Goal: Task Accomplishment & Management: Manage account settings

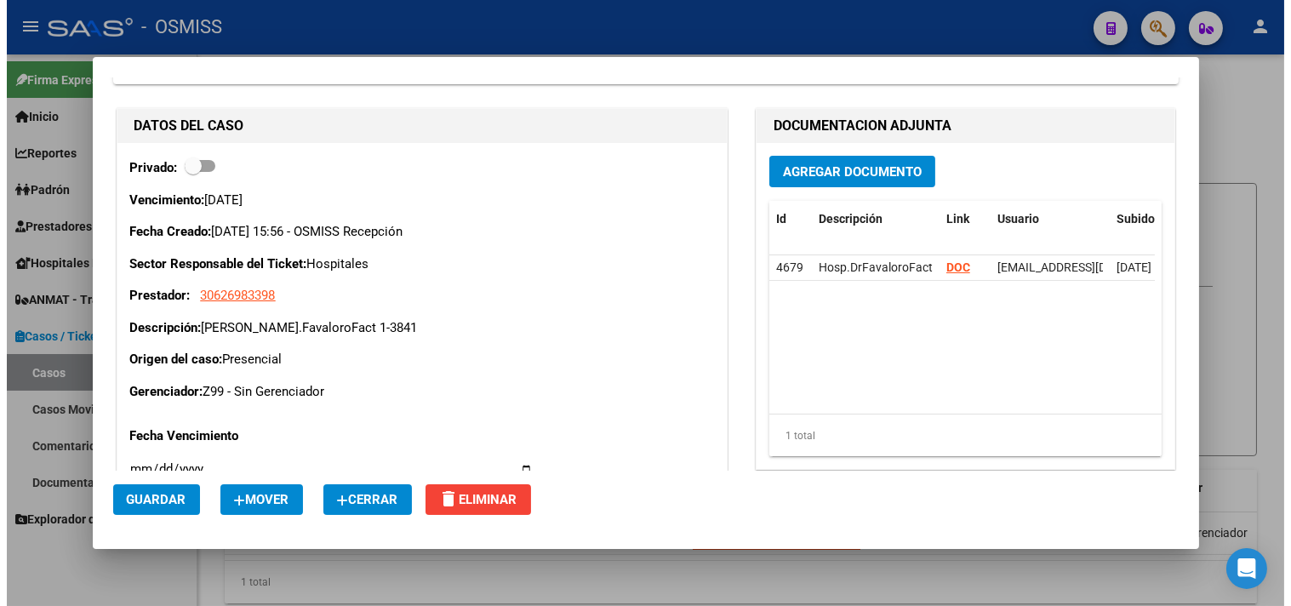
scroll to position [189, 0]
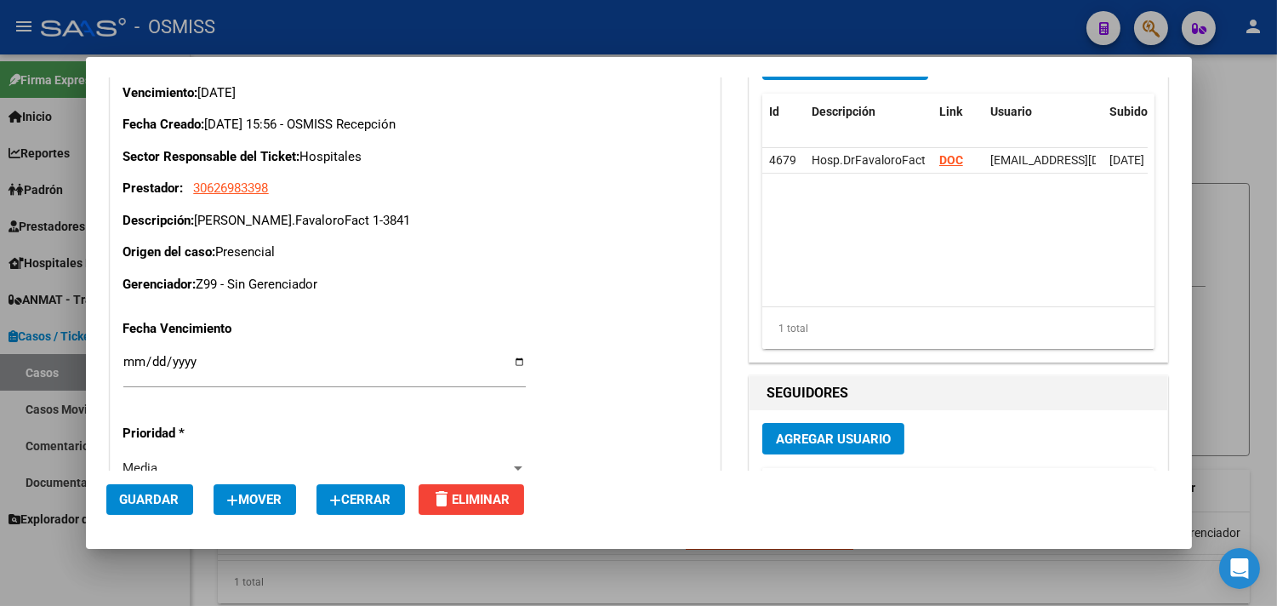
click at [381, 494] on span "Cerrar" at bounding box center [360, 499] width 61 height 15
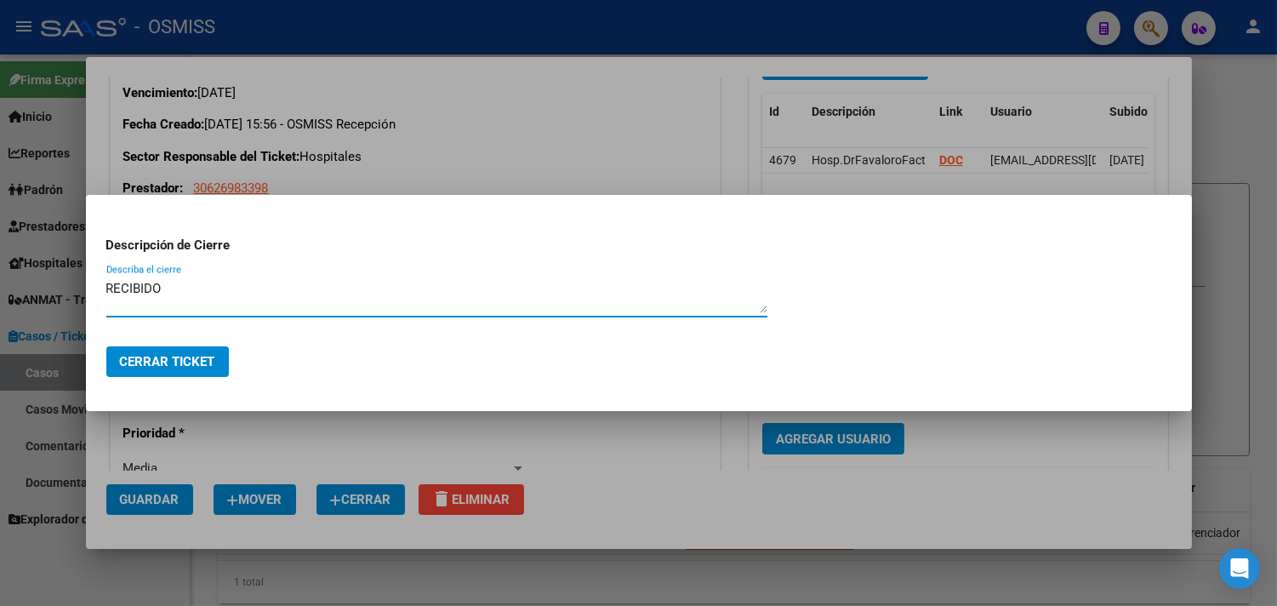
type textarea "RECIBIDO"
click at [174, 359] on span "Cerrar Ticket" at bounding box center [167, 361] width 95 height 15
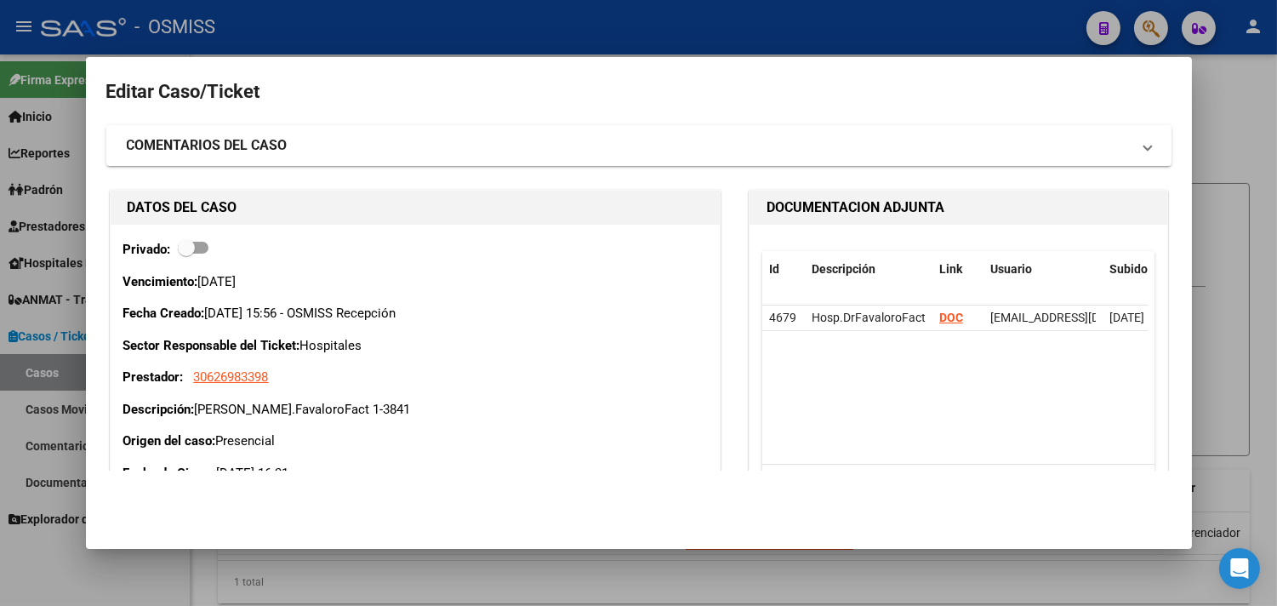
click at [1220, 151] on div at bounding box center [638, 303] width 1277 height 606
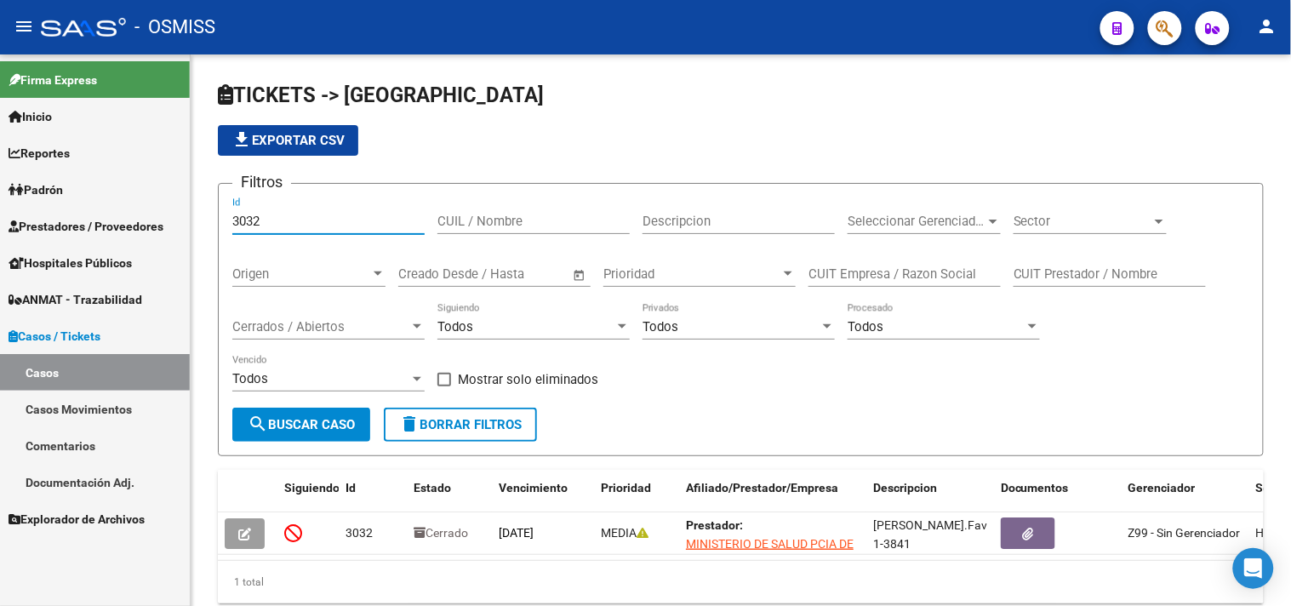
drag, startPoint x: 364, startPoint y: 227, endPoint x: 0, endPoint y: 222, distance: 364.3
click at [0, 222] on mat-sidenav-container "Firma Express Inicio Calendario SSS Instructivos Contacto OS Reportes Ingresos …" at bounding box center [645, 329] width 1291 height 551
click at [332, 328] on span "Cerrados / Abiertos" at bounding box center [320, 326] width 177 height 15
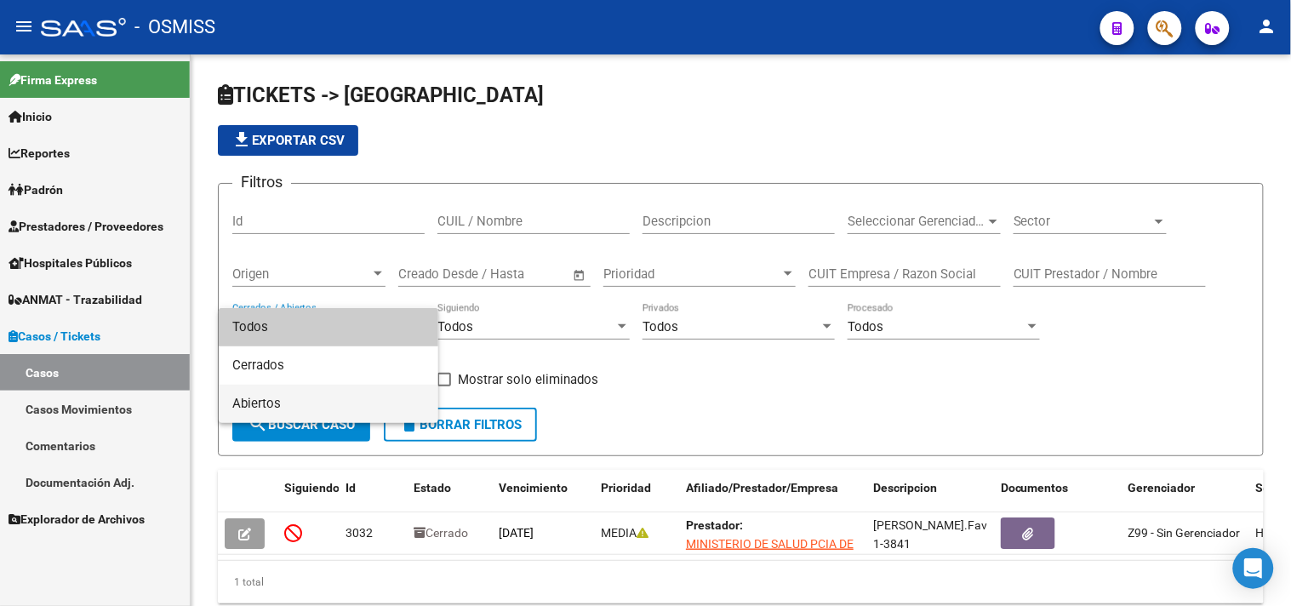
click at [277, 396] on span "Abiertos" at bounding box center [328, 404] width 192 height 38
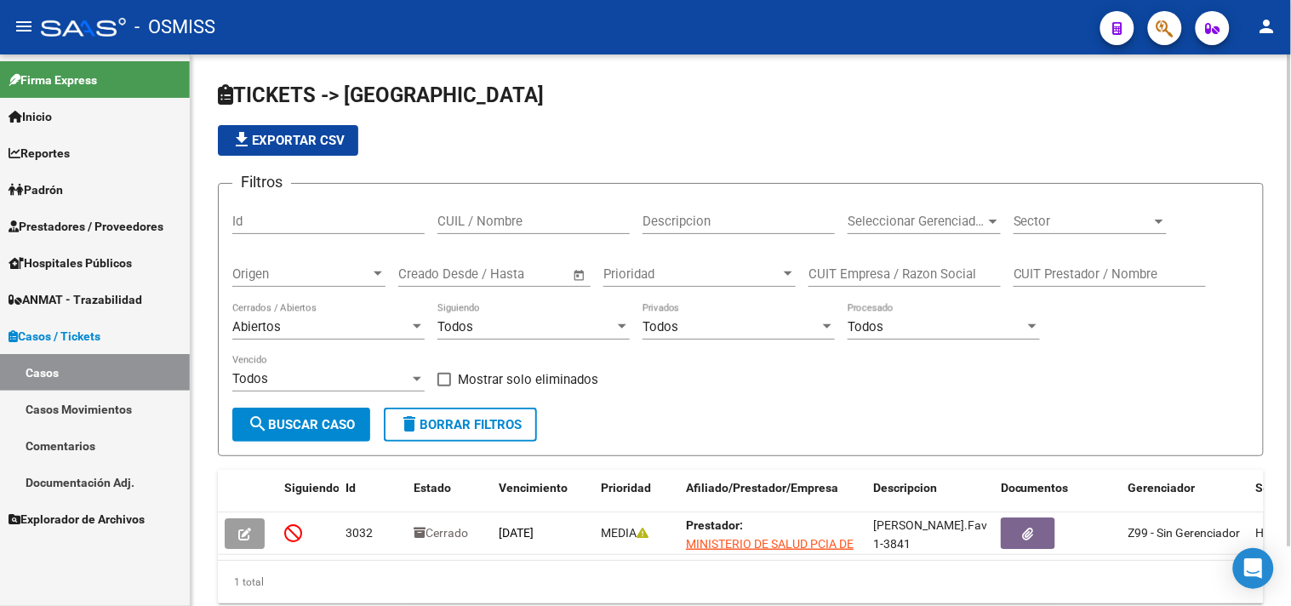
click at [1151, 208] on div "Sector Sector" at bounding box center [1090, 215] width 153 height 37
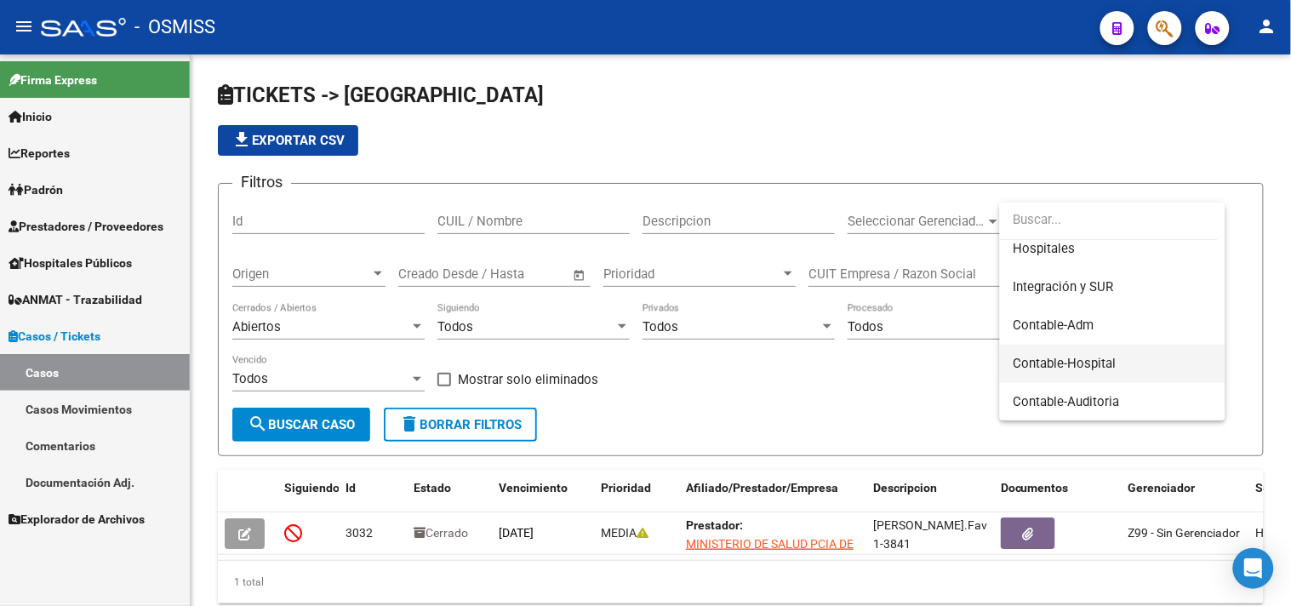
scroll to position [108, 0]
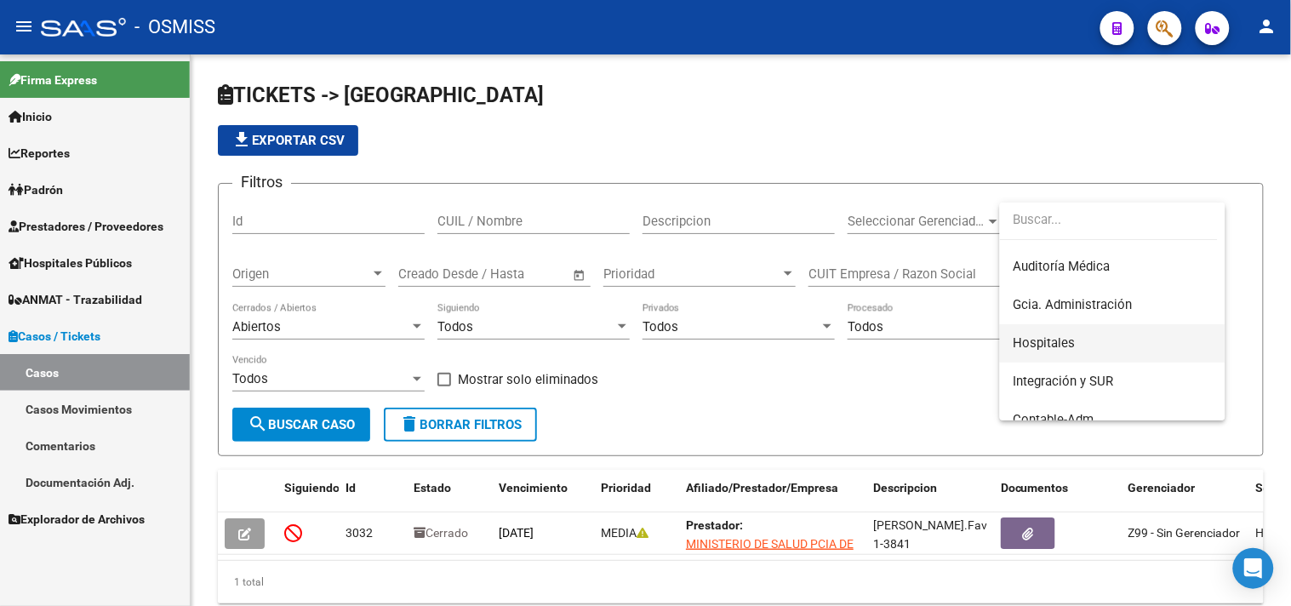
click at [1073, 333] on span "Hospitales" at bounding box center [1113, 343] width 198 height 38
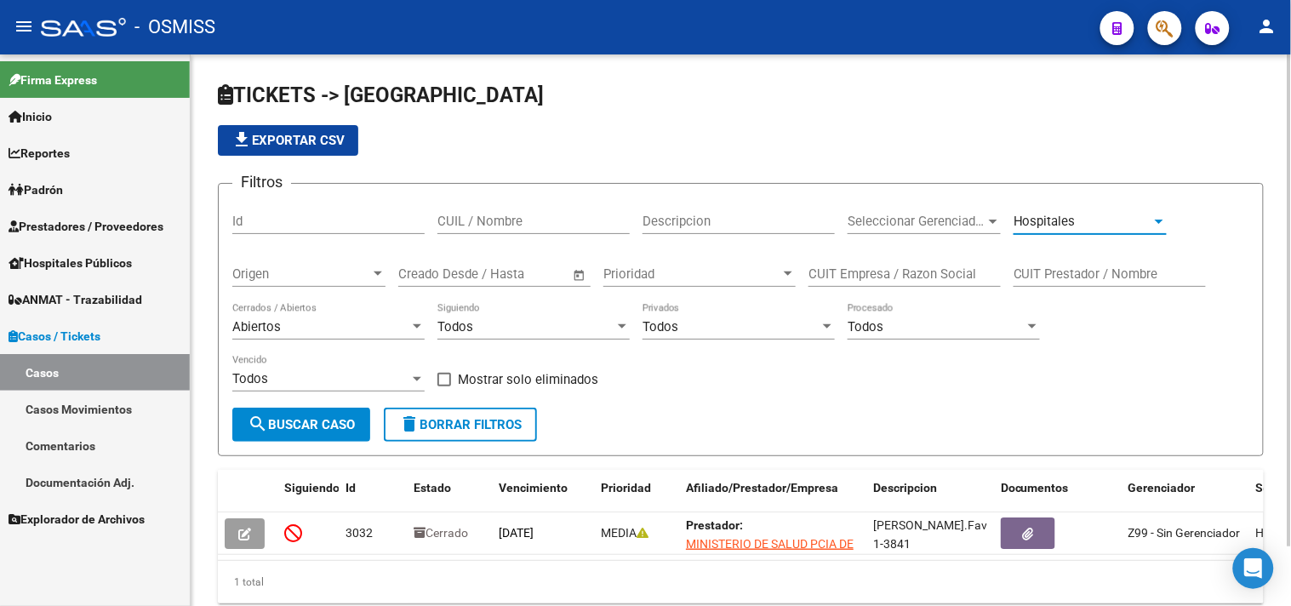
click at [302, 429] on span "search Buscar Caso" at bounding box center [301, 424] width 107 height 15
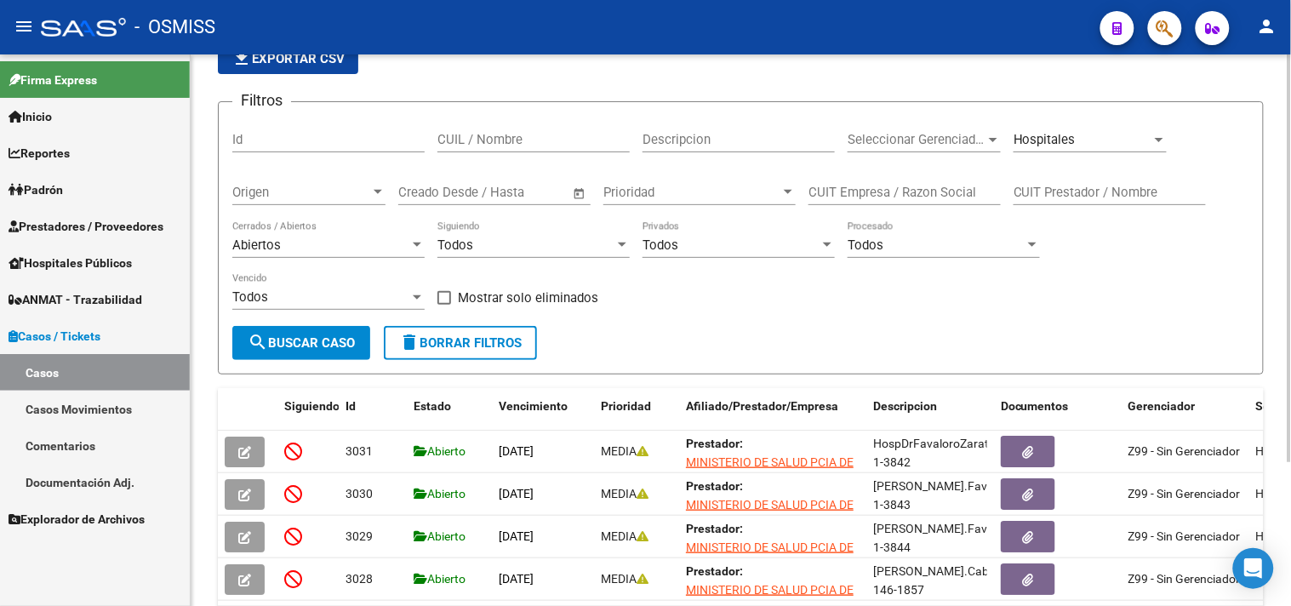
scroll to position [193, 0]
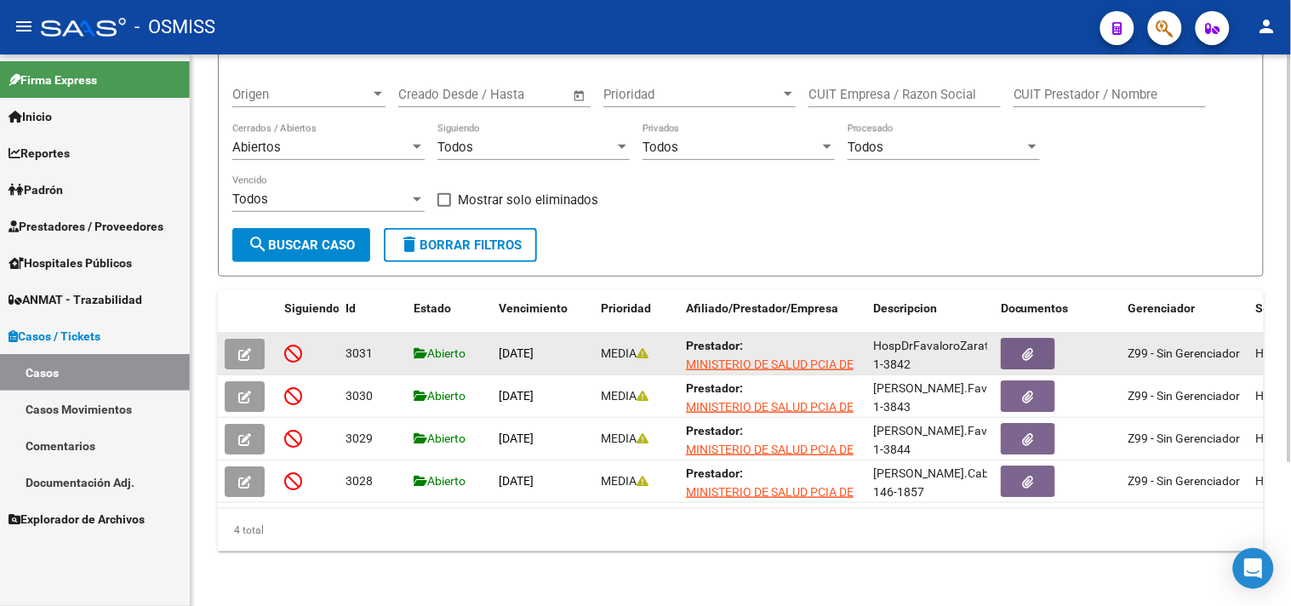
click at [235, 339] on button "button" at bounding box center [245, 354] width 40 height 31
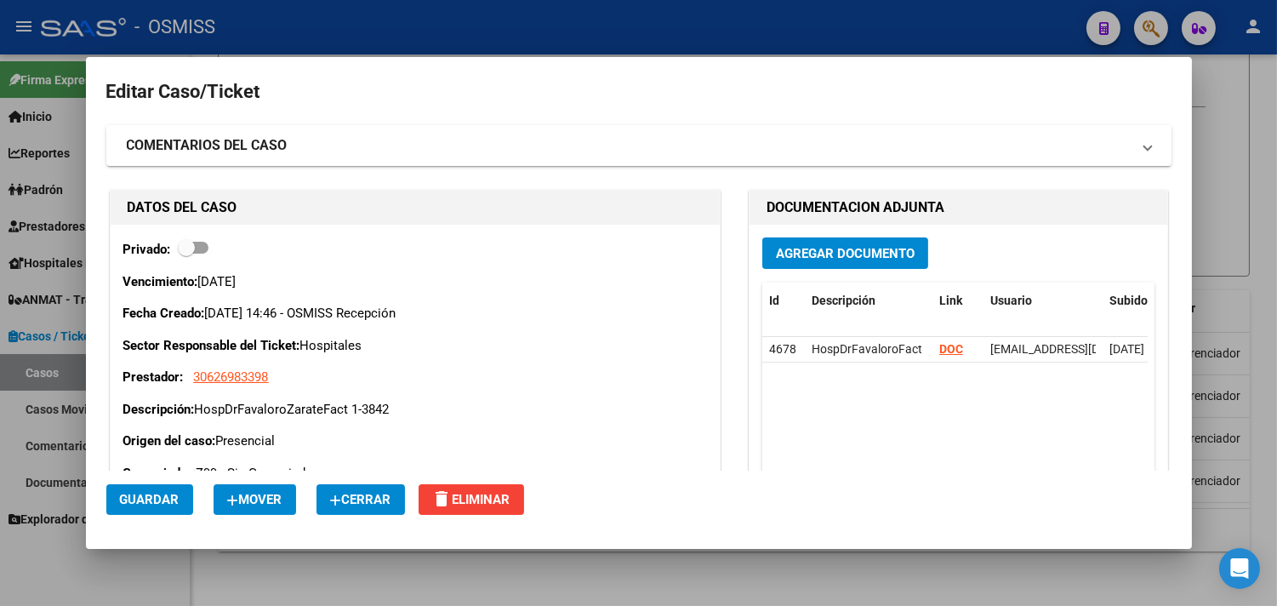
click at [363, 494] on span "Cerrar" at bounding box center [360, 499] width 61 height 15
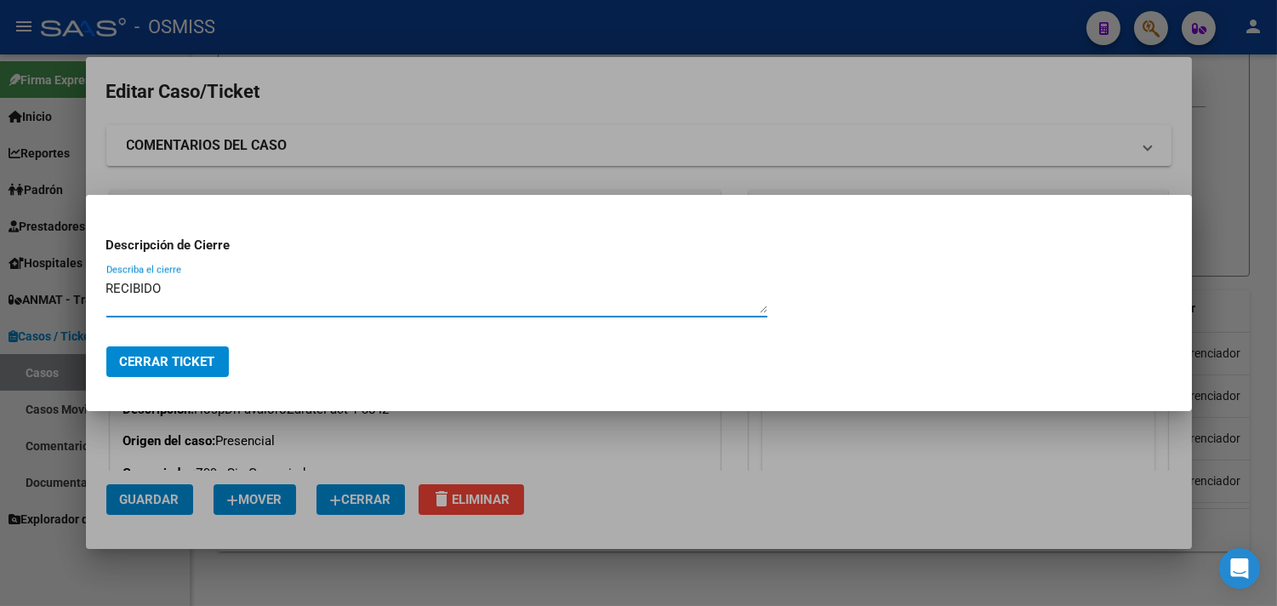
drag, startPoint x: 159, startPoint y: 293, endPoint x: 83, endPoint y: 278, distance: 77.1
click at [83, 278] on div "Editar Caso/Ticket COMENTARIOS DEL CASO Escriba su comentario aquí. Enviar come…" at bounding box center [638, 303] width 1277 height 606
type textarea "RECIBIDO"
click at [163, 357] on span "Cerrar Ticket" at bounding box center [167, 361] width 95 height 15
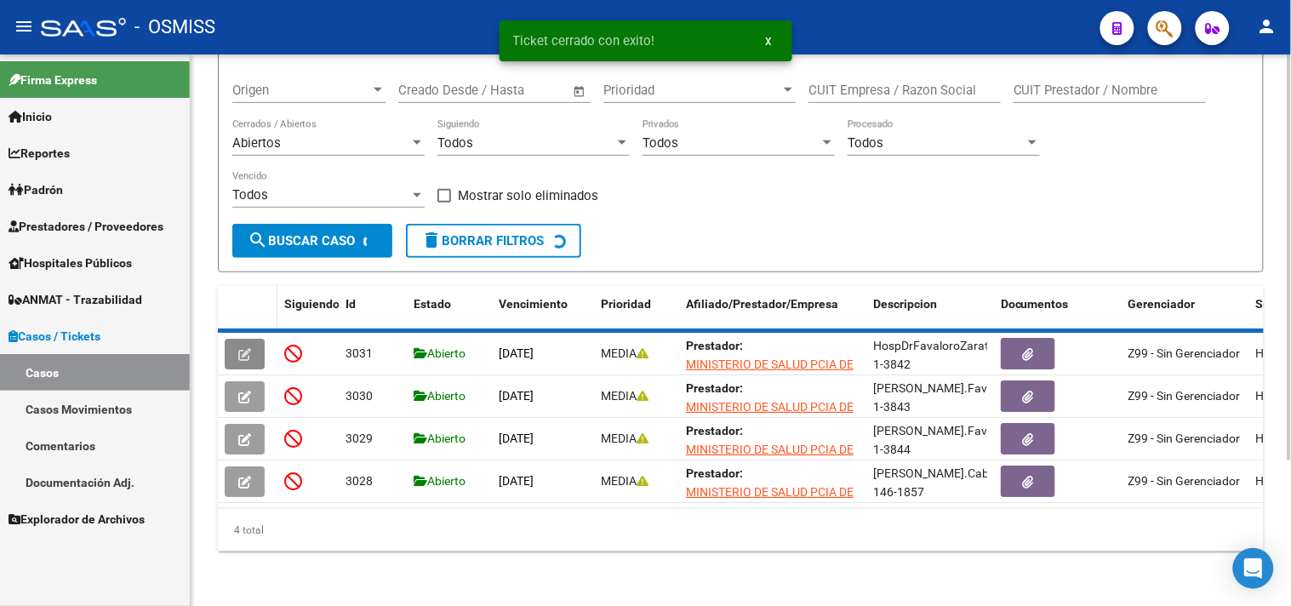
scroll to position [151, 0]
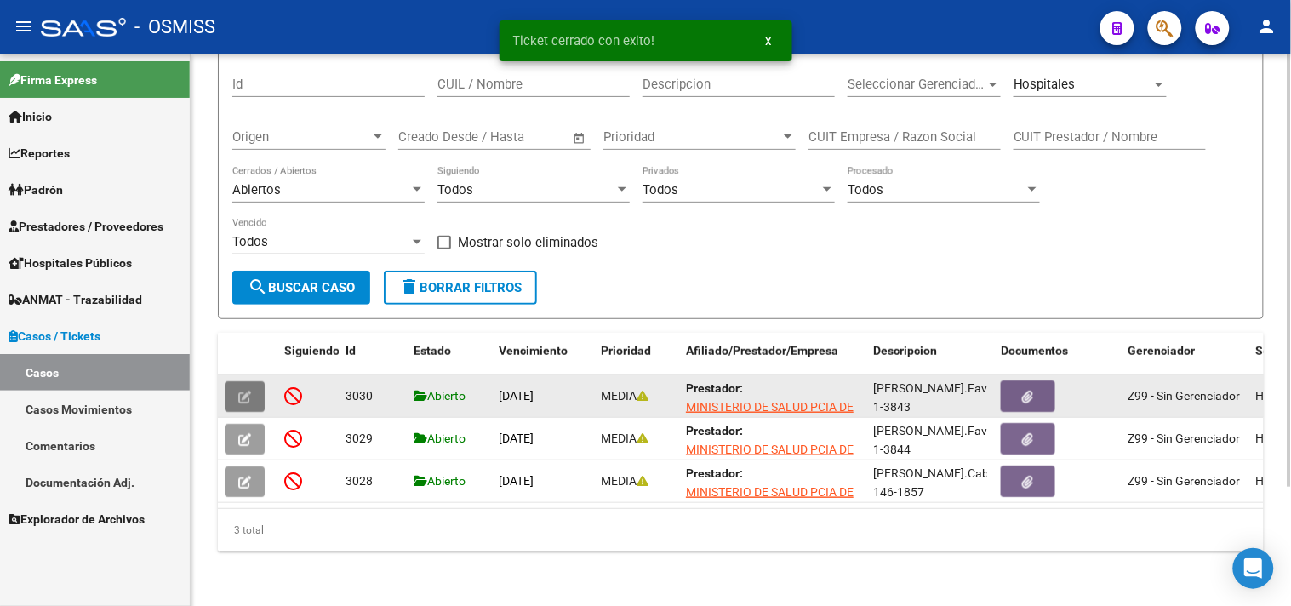
click at [248, 389] on span "button" at bounding box center [244, 396] width 13 height 15
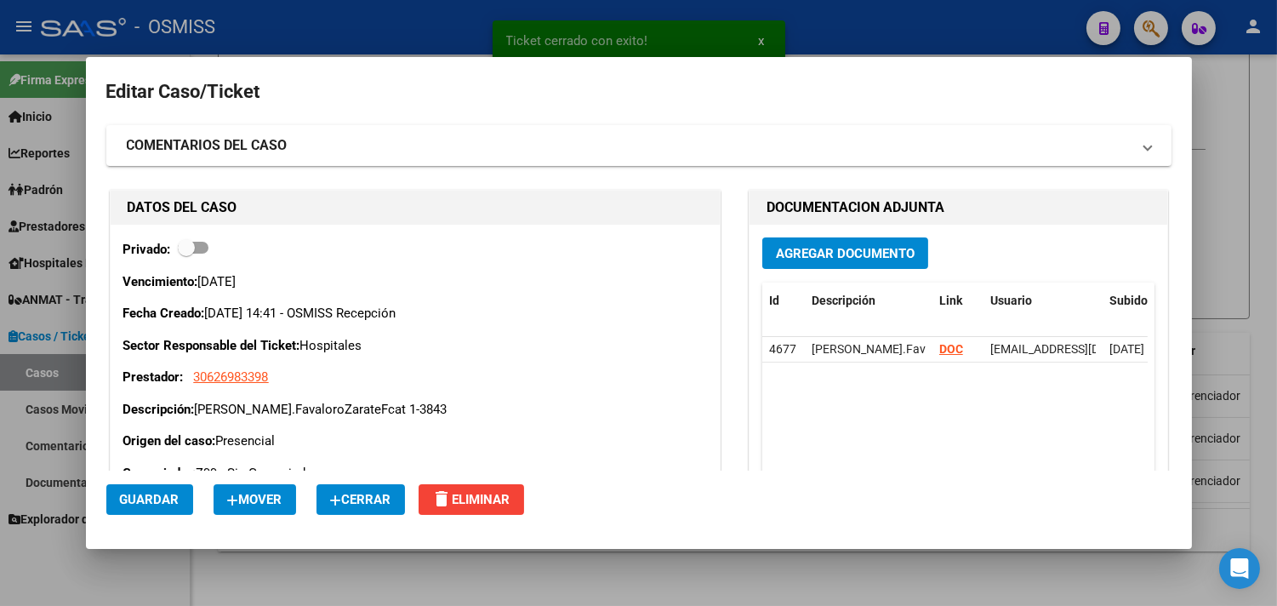
click at [359, 504] on span "Cerrar" at bounding box center [360, 499] width 61 height 15
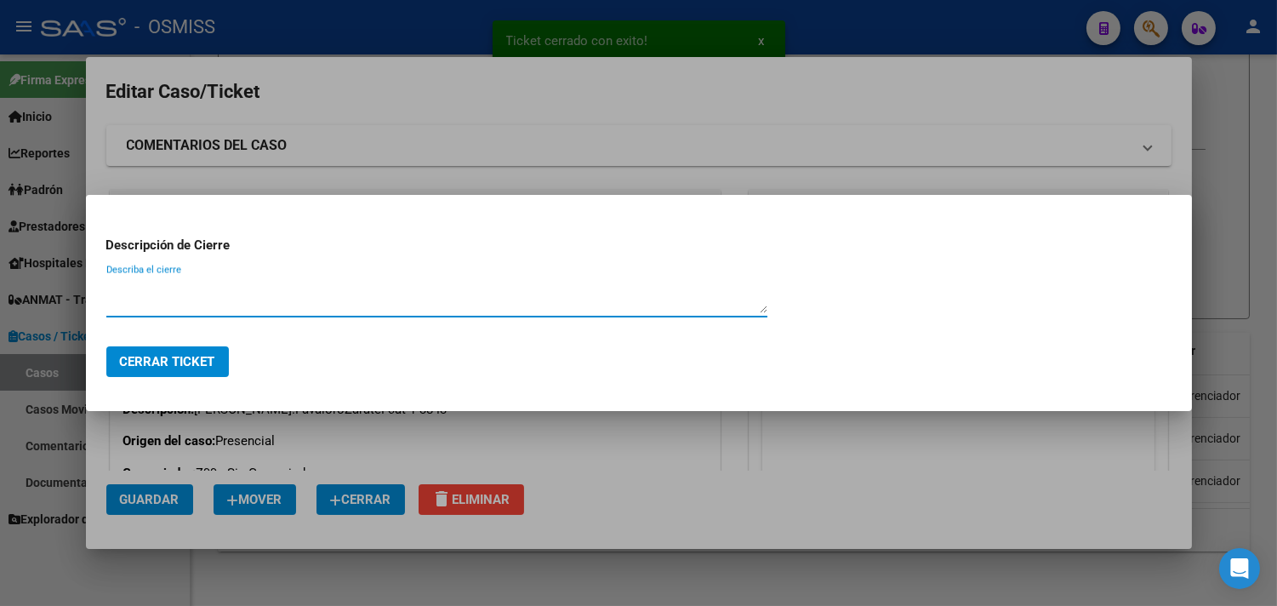
paste textarea "RECIBIDO"
type textarea "RECIBIDO"
click at [201, 354] on span "Cerrar Ticket" at bounding box center [167, 361] width 95 height 15
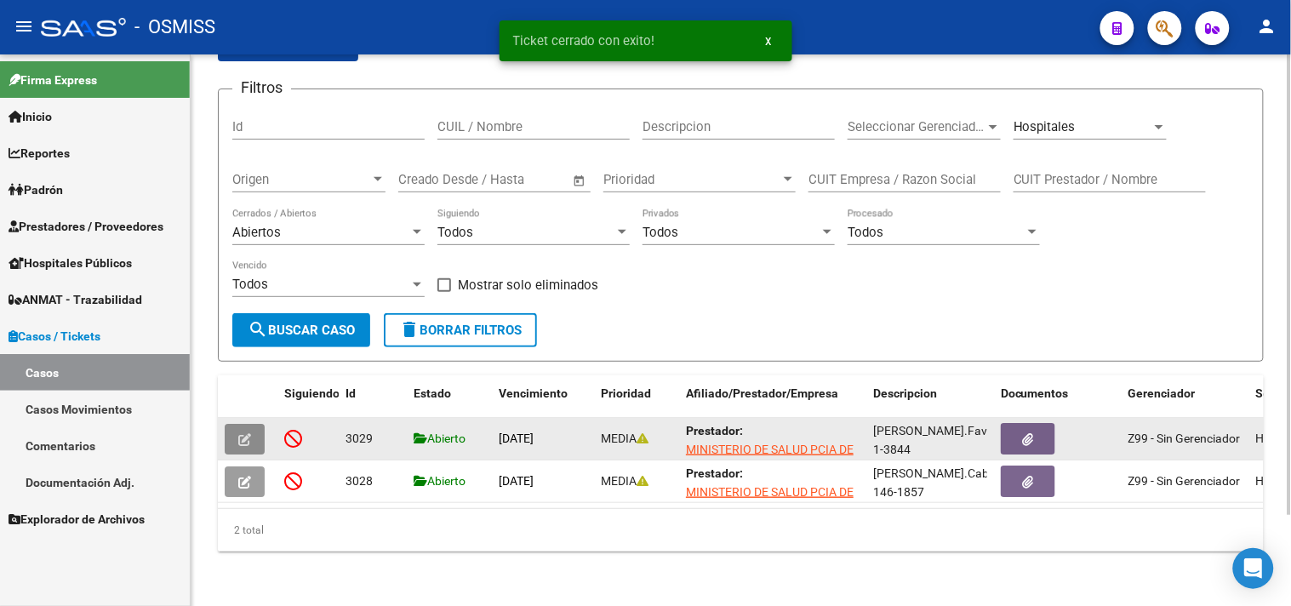
scroll to position [109, 0]
click at [253, 424] on button "button" at bounding box center [245, 439] width 40 height 31
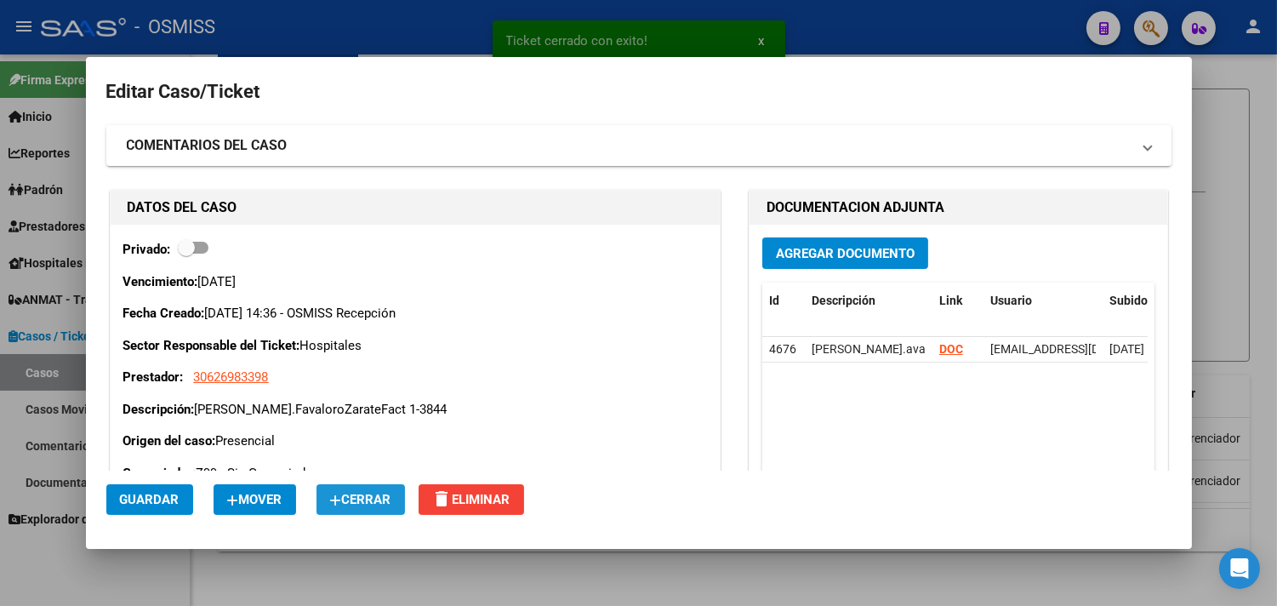
click at [363, 511] on button "Cerrar" at bounding box center [361, 499] width 89 height 31
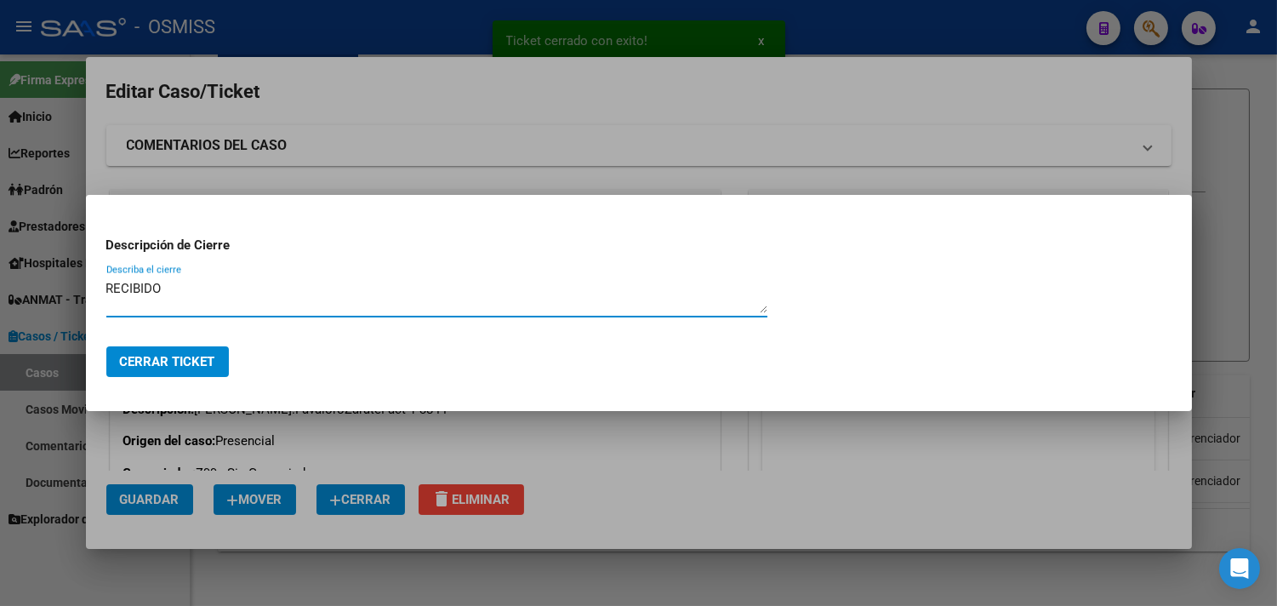
type textarea "RECIBIDO"
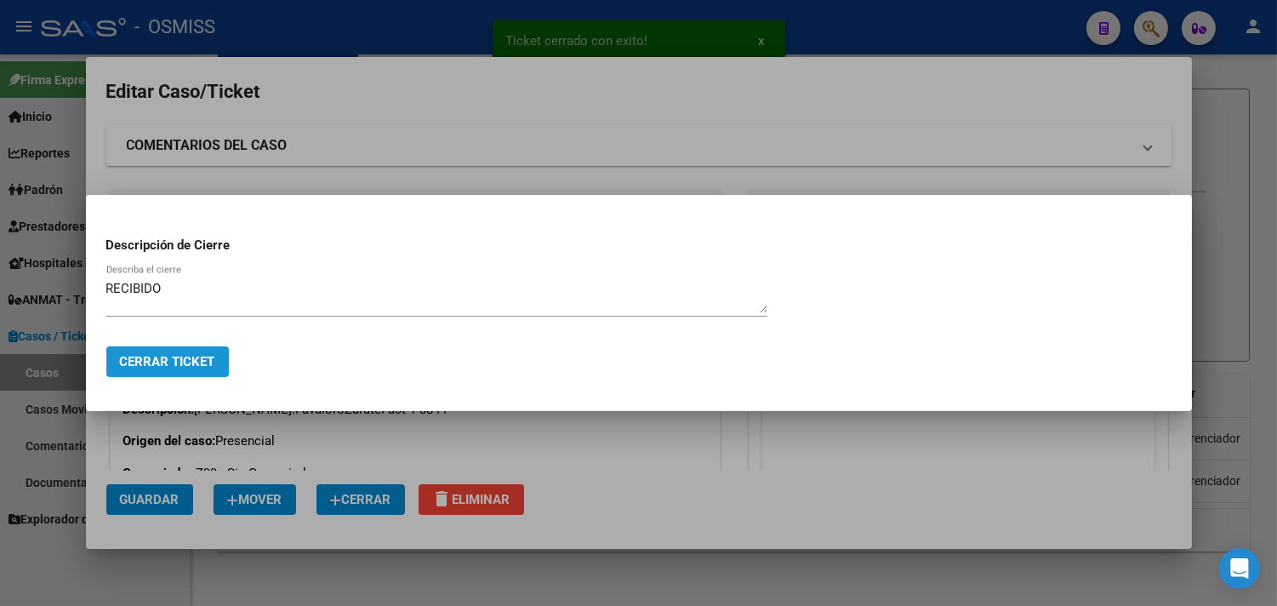
click at [202, 356] on span "Cerrar Ticket" at bounding box center [167, 361] width 95 height 15
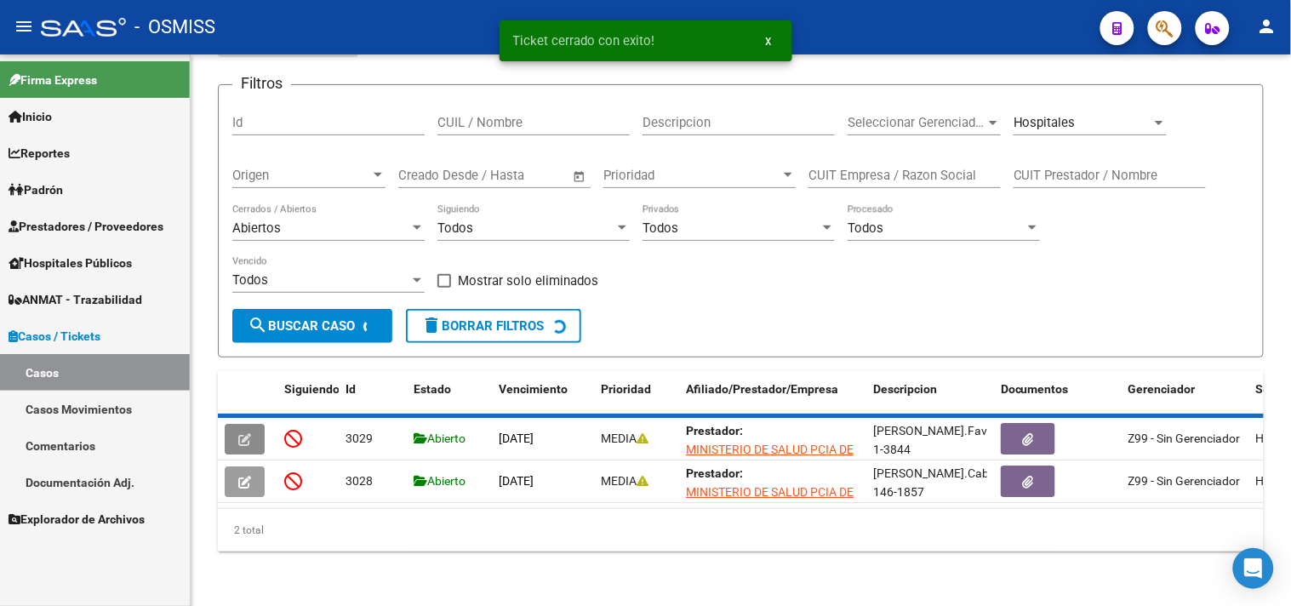
scroll to position [66, 0]
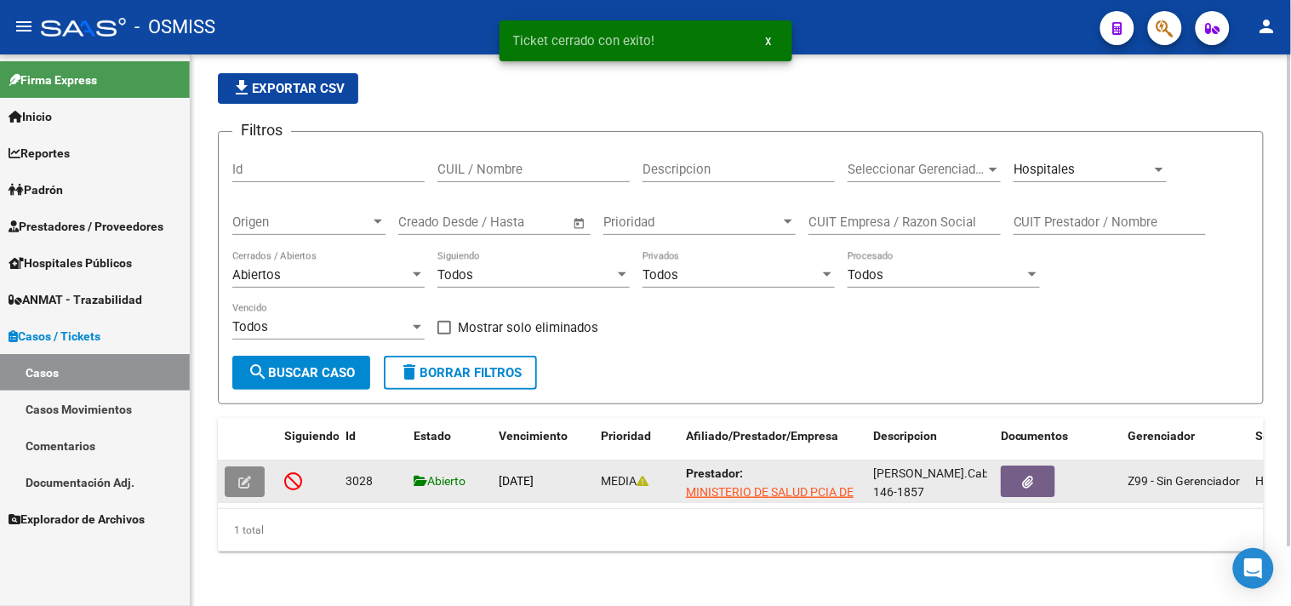
click at [245, 476] on icon "button" at bounding box center [244, 482] width 13 height 13
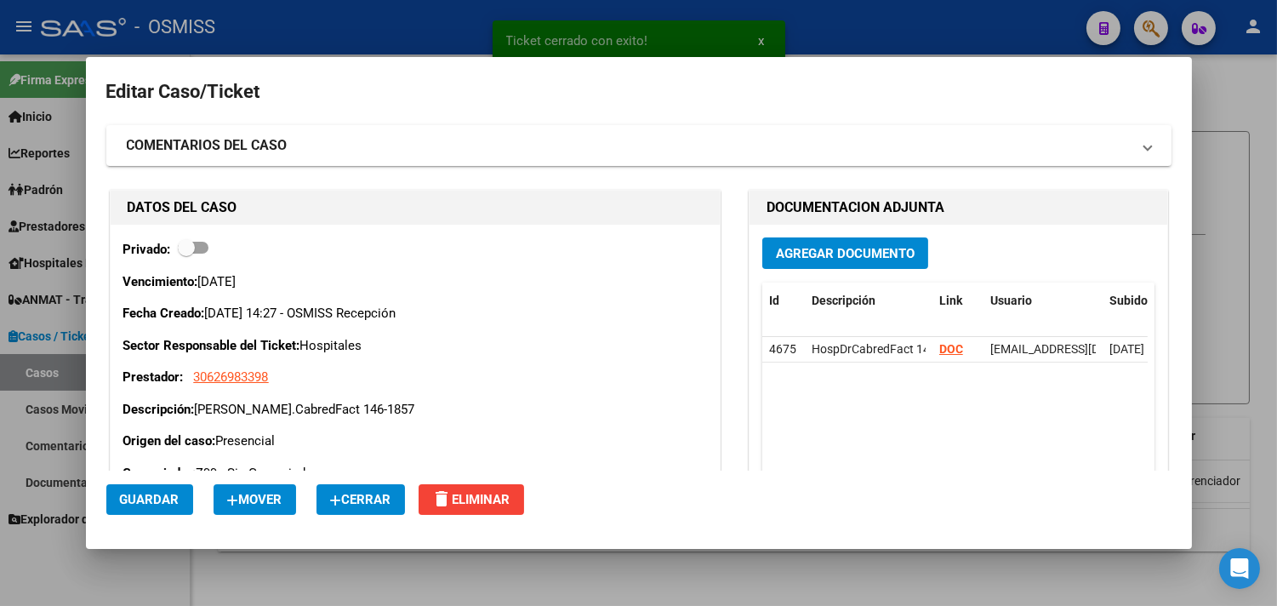
click at [366, 503] on span "Cerrar" at bounding box center [360, 499] width 61 height 15
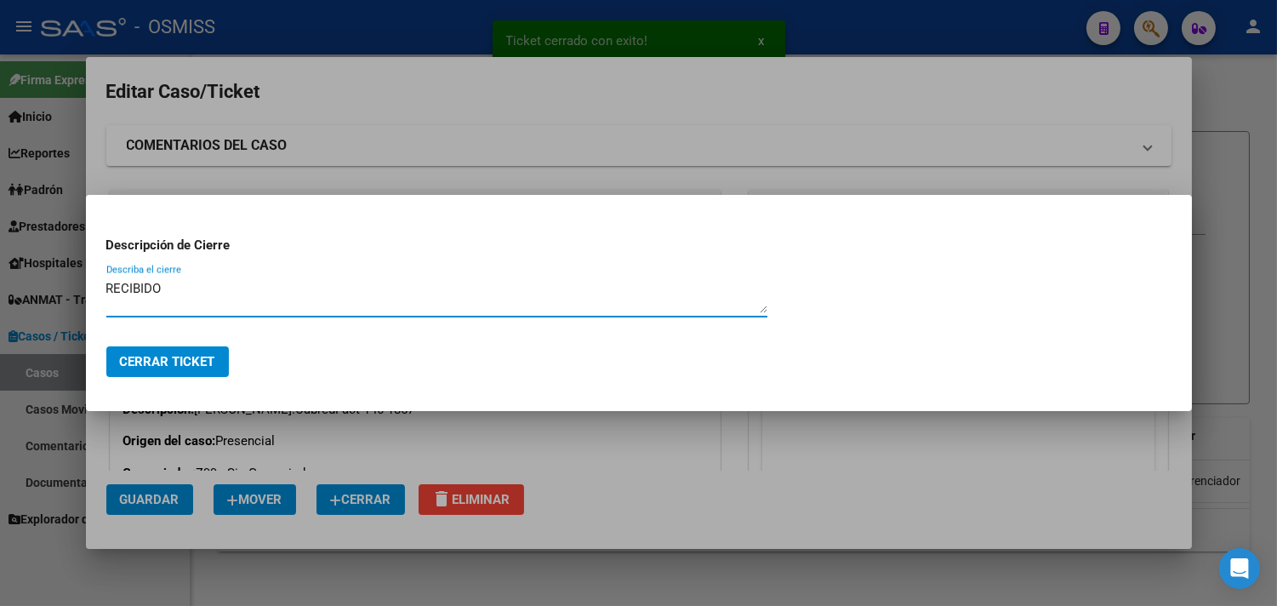
type textarea "RECIBIDO"
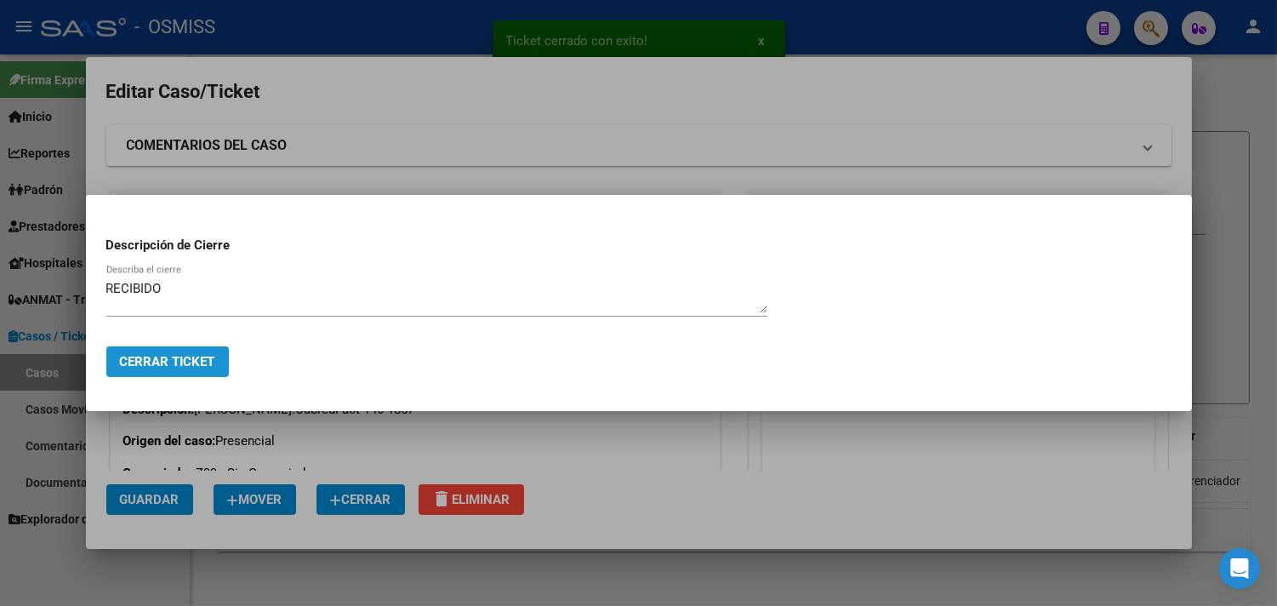
click at [209, 355] on span "Cerrar Ticket" at bounding box center [167, 361] width 95 height 15
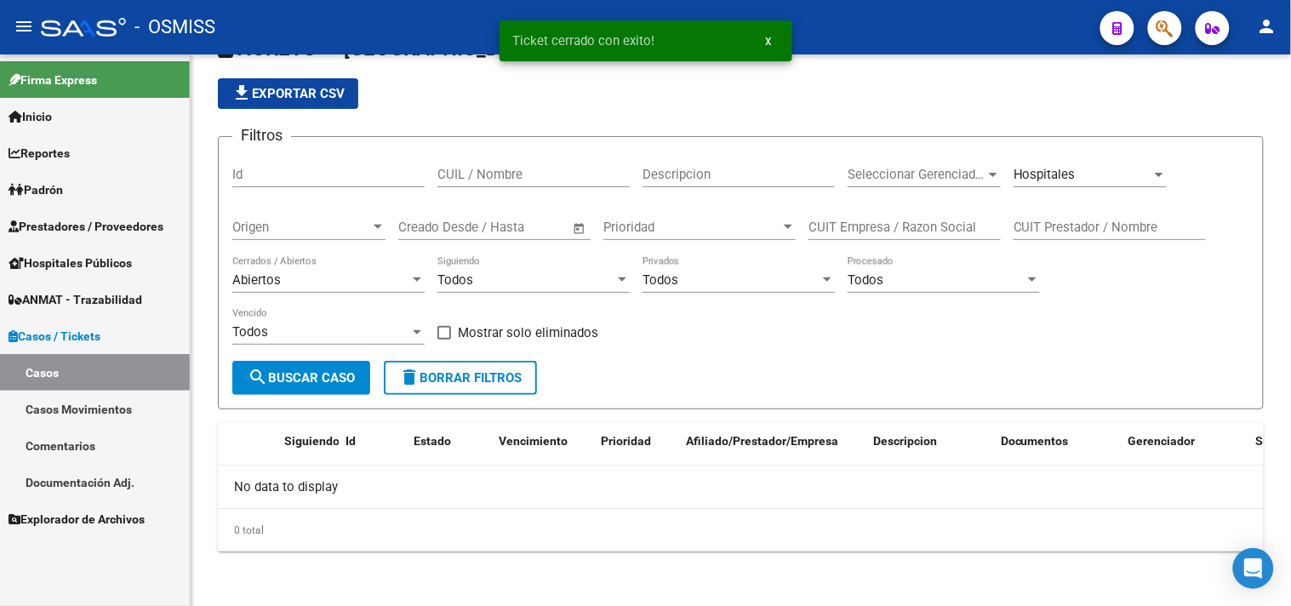
scroll to position [47, 0]
